Goal: Transaction & Acquisition: Purchase product/service

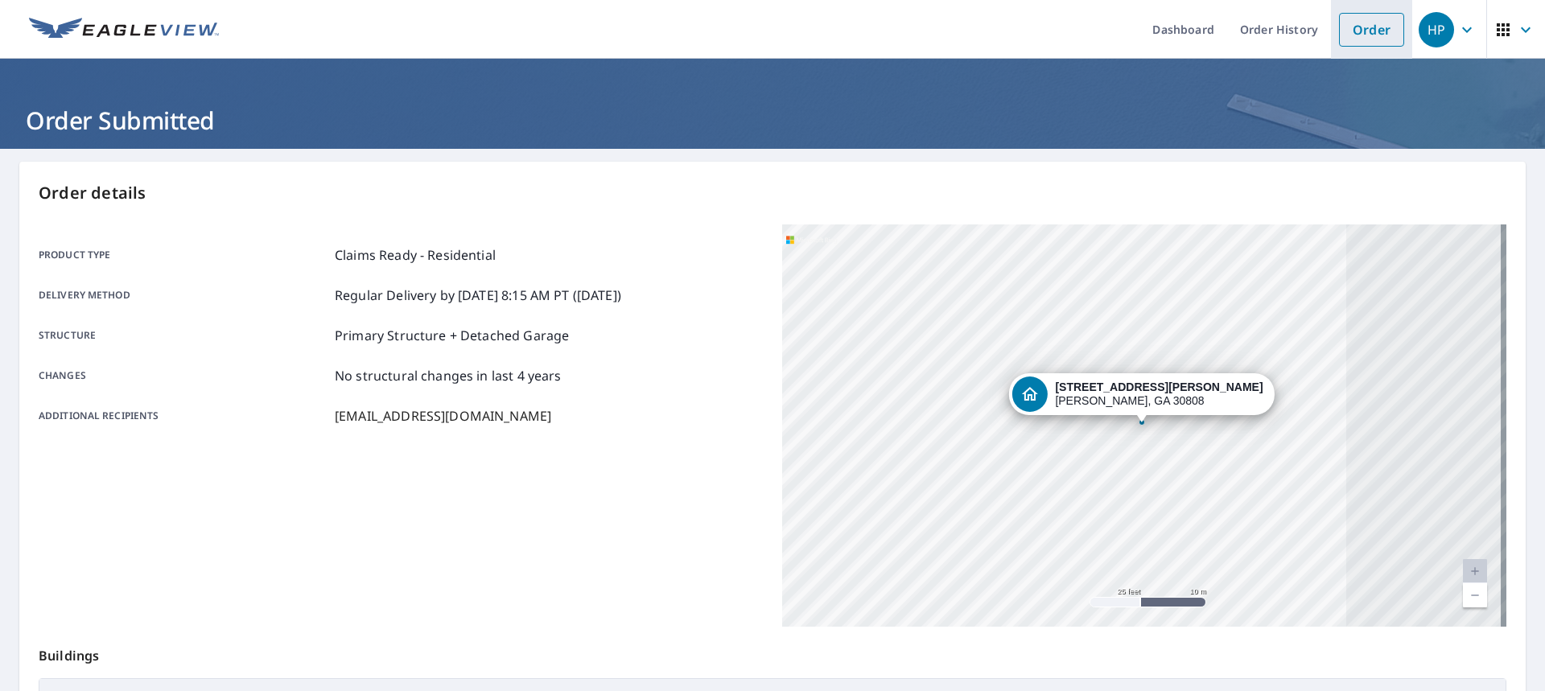
click at [1339, 35] on link "Order" at bounding box center [1371, 30] width 65 height 34
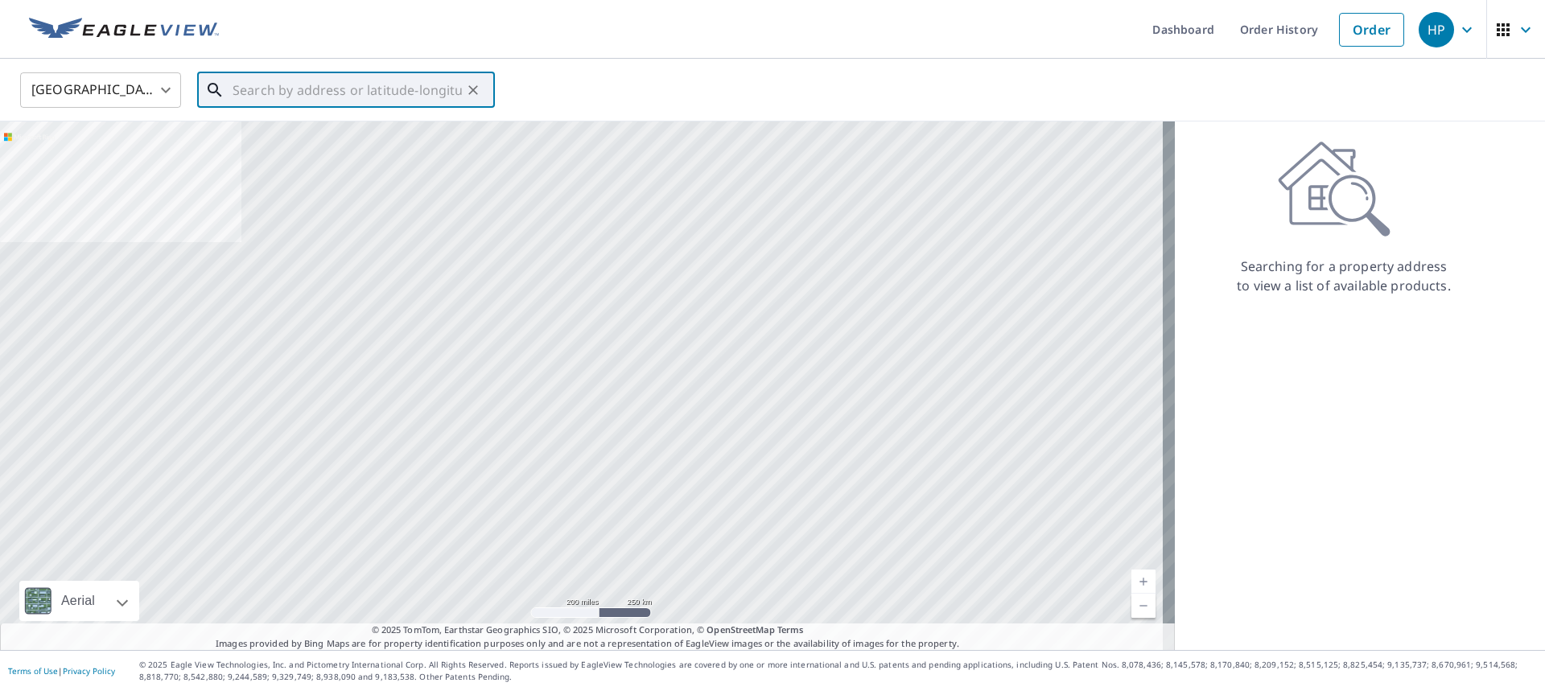
click at [240, 98] on input "text" at bounding box center [346, 90] width 229 height 45
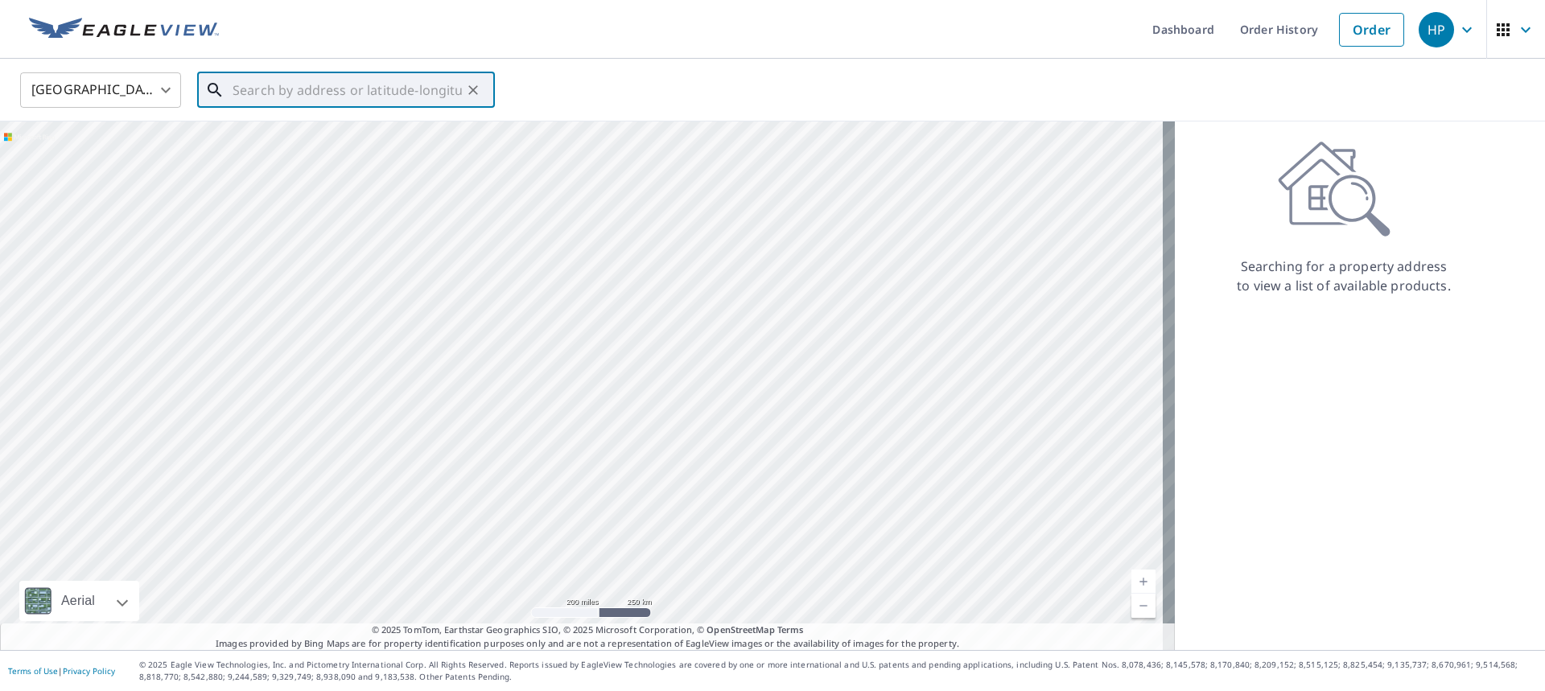
paste input "[STREET_ADDRESS][PERSON_NAME][PERSON_NAME]"
click at [316, 157] on p "[PERSON_NAME], GA 30808" at bounding box center [355, 154] width 253 height 16
type input "[STREET_ADDRESS][PERSON_NAME][PERSON_NAME]"
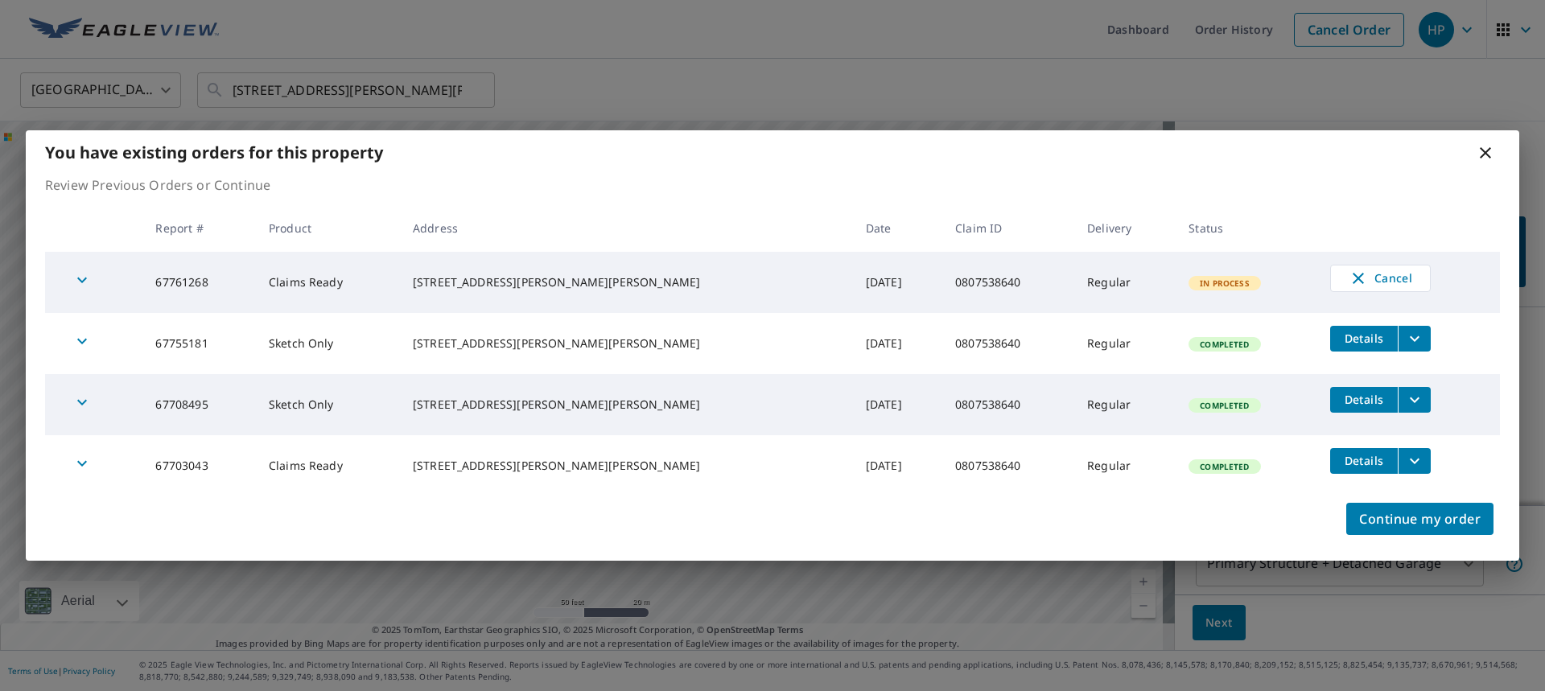
click at [1083, 348] on td "Regular" at bounding box center [1124, 343] width 101 height 61
click at [1478, 150] on icon at bounding box center [1484, 152] width 19 height 19
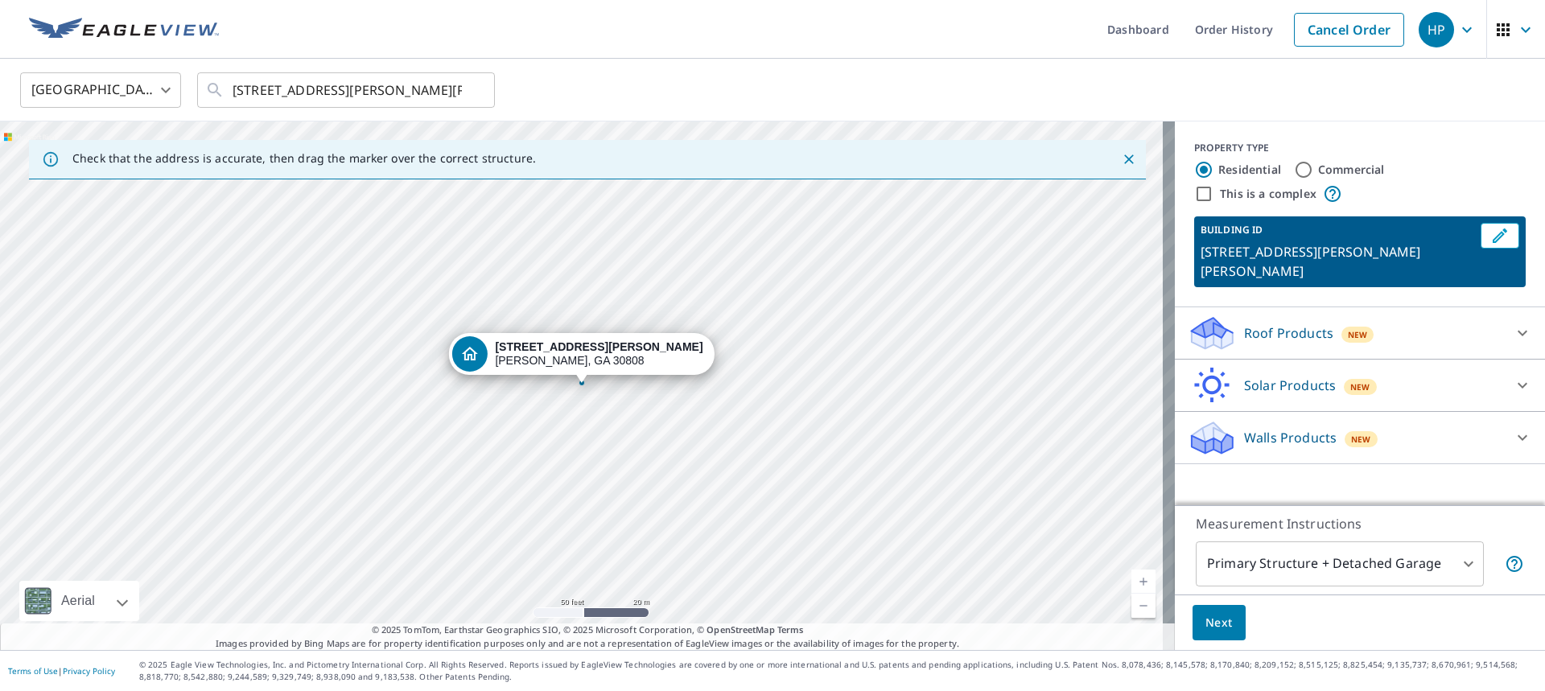
click at [1152, 306] on div "[STREET_ADDRESS][PERSON_NAME][PERSON_NAME]" at bounding box center [587, 385] width 1174 height 529
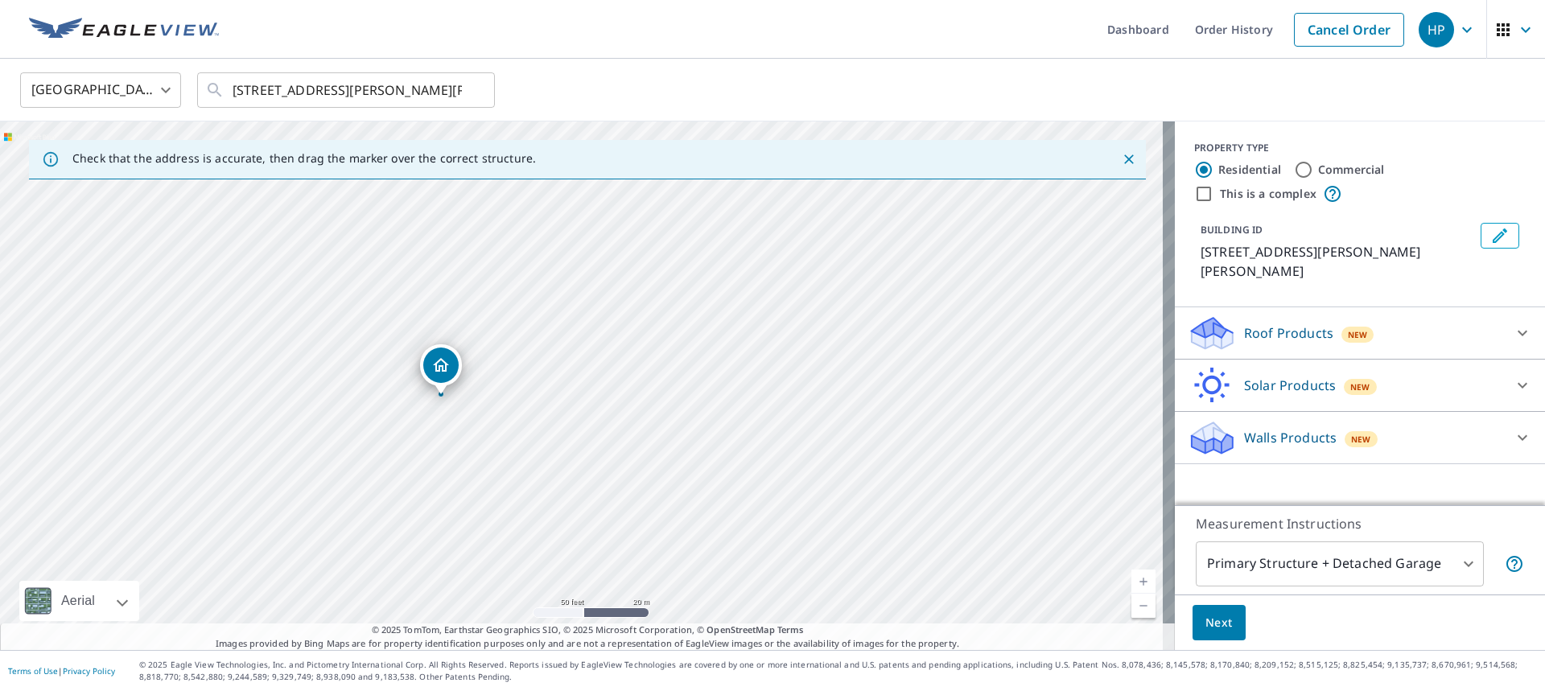
drag, startPoint x: 1130, startPoint y: 315, endPoint x: 989, endPoint y: 327, distance: 142.0
click at [989, 327] on div "[STREET_ADDRESS][PERSON_NAME][PERSON_NAME]" at bounding box center [587, 385] width 1174 height 529
click at [987, 319] on div "[STREET_ADDRESS][PERSON_NAME][PERSON_NAME]" at bounding box center [587, 385] width 1174 height 529
drag, startPoint x: 575, startPoint y: 348, endPoint x: 1066, endPoint y: 290, distance: 494.2
click at [578, 360] on icon "Dropped pin, building 1, Residential property, 2996 Ellington Airline Rd Dearin…" at bounding box center [582, 354] width 16 height 14
